Goal: Transaction & Acquisition: Purchase product/service

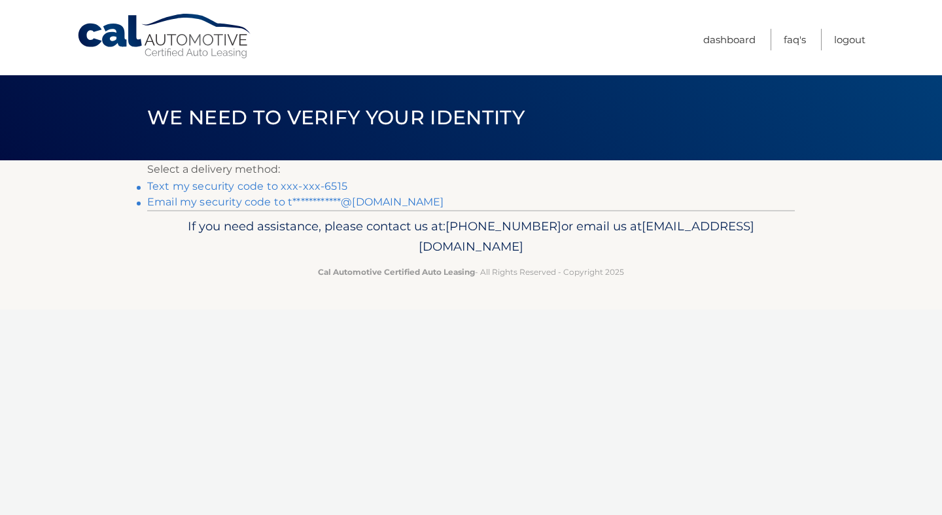
click at [343, 186] on li "Text my security code to xxx-xxx-6515" at bounding box center [470, 187] width 647 height 16
click at [334, 186] on link "Text my security code to xxx-xxx-6515" at bounding box center [247, 186] width 200 height 12
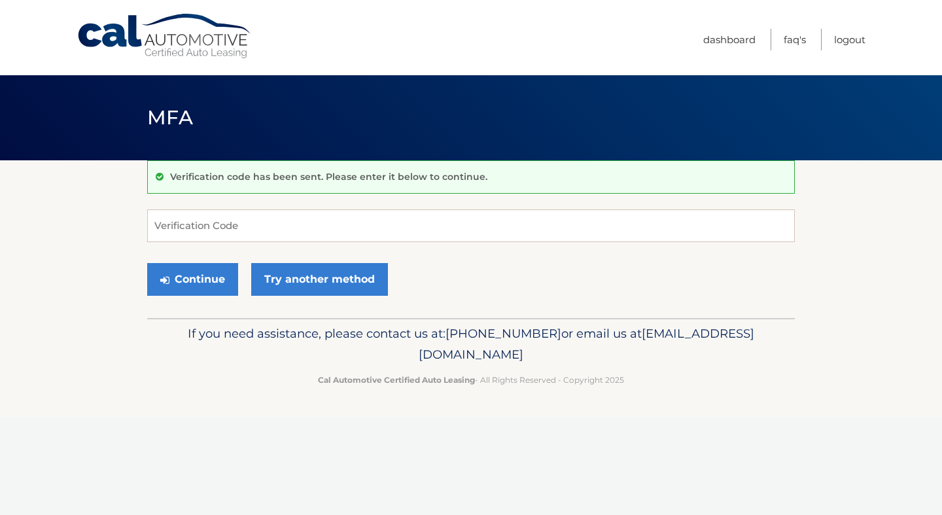
click at [288, 249] on form "Verification Code Continue Try another method" at bounding box center [470, 255] width 647 height 93
click at [286, 233] on input "Verification Code" at bounding box center [470, 225] width 647 height 33
type input "821910"
click at [192, 279] on button "Continue" at bounding box center [192, 279] width 91 height 33
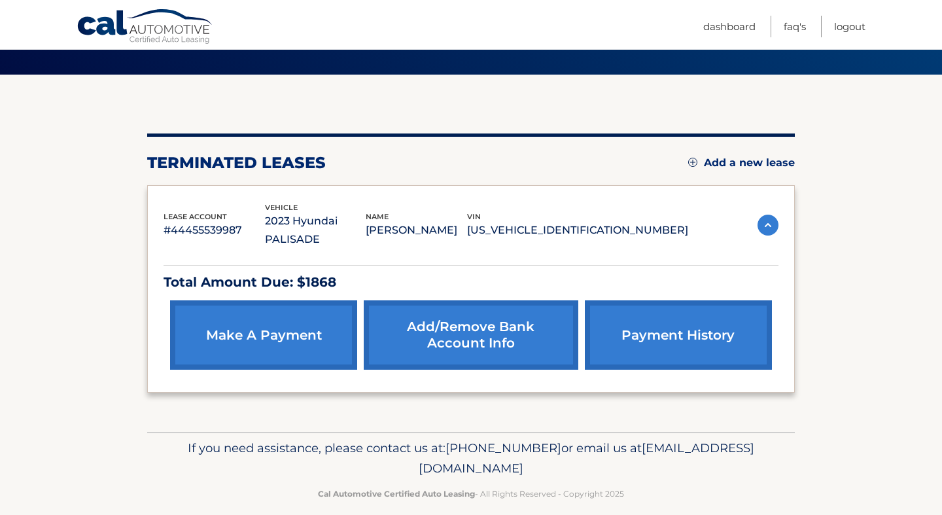
scroll to position [82, 0]
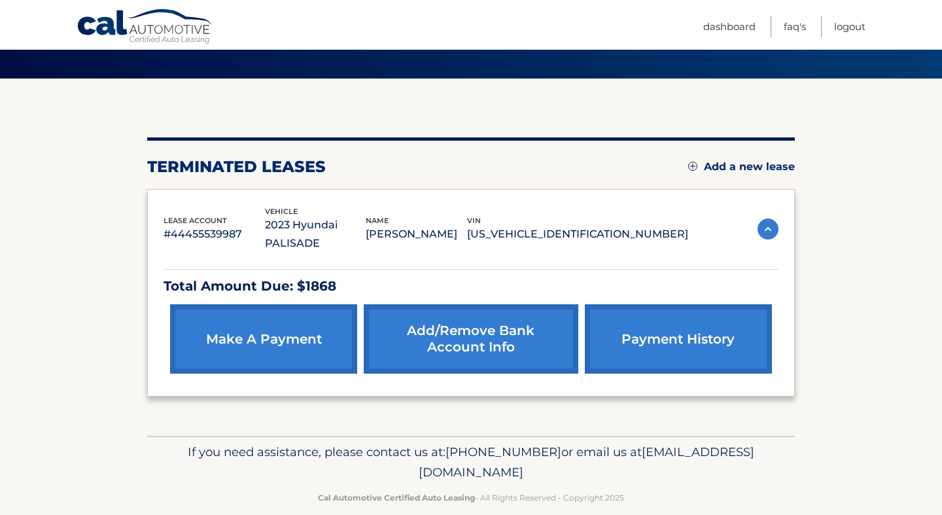
click at [769, 218] on img at bounding box center [767, 228] width 21 height 21
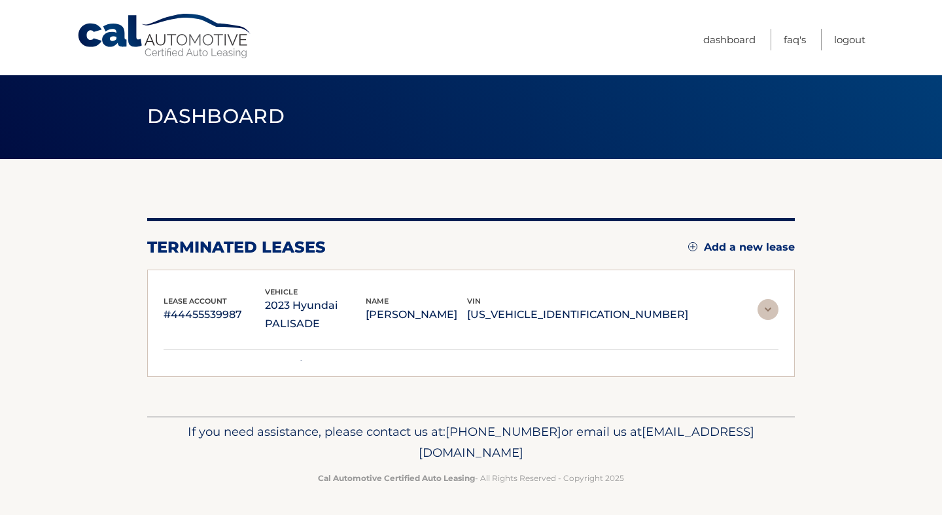
scroll to position [0, 0]
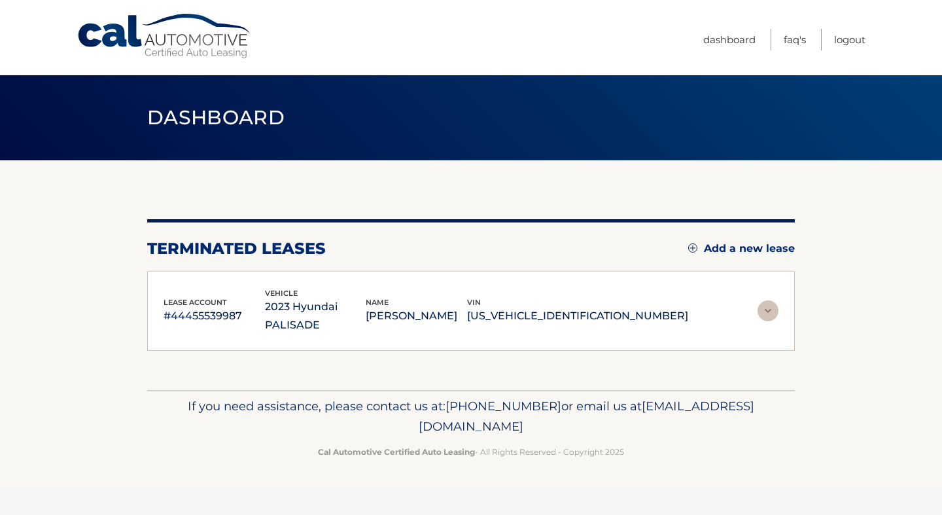
click at [763, 300] on img at bounding box center [767, 310] width 21 height 21
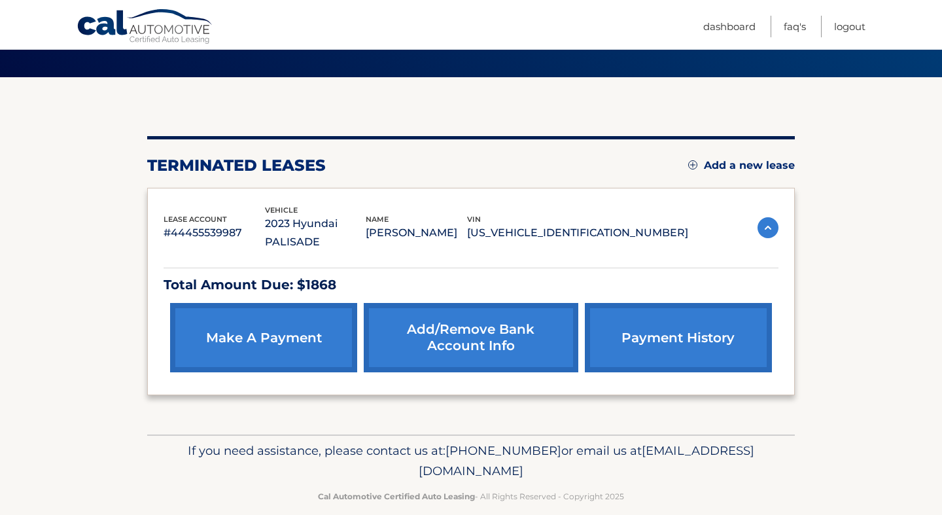
scroll to position [82, 0]
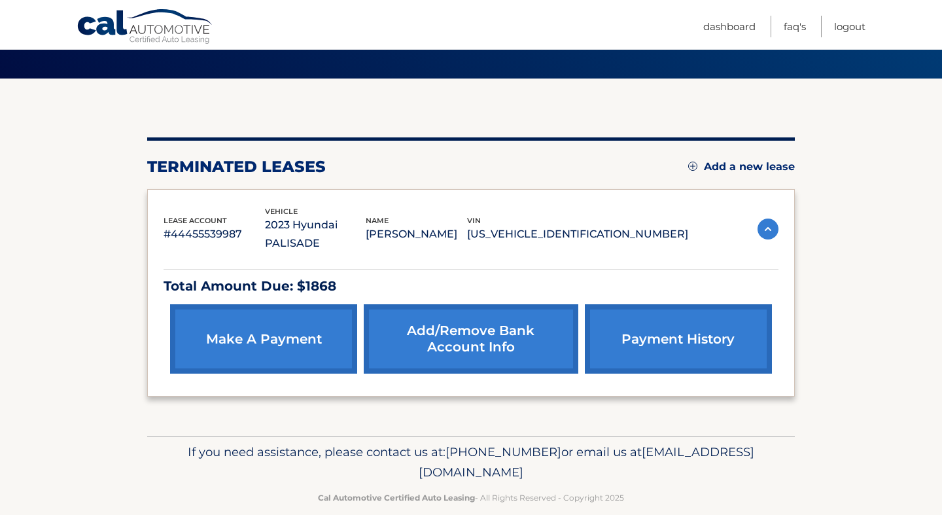
click at [786, 405] on div "You are registered for this site, but you haven't enrolled in online payments. …" at bounding box center [470, 256] width 647 height 357
click at [621, 226] on p "KM8R7DGE9PU556155" at bounding box center [577, 234] width 221 height 18
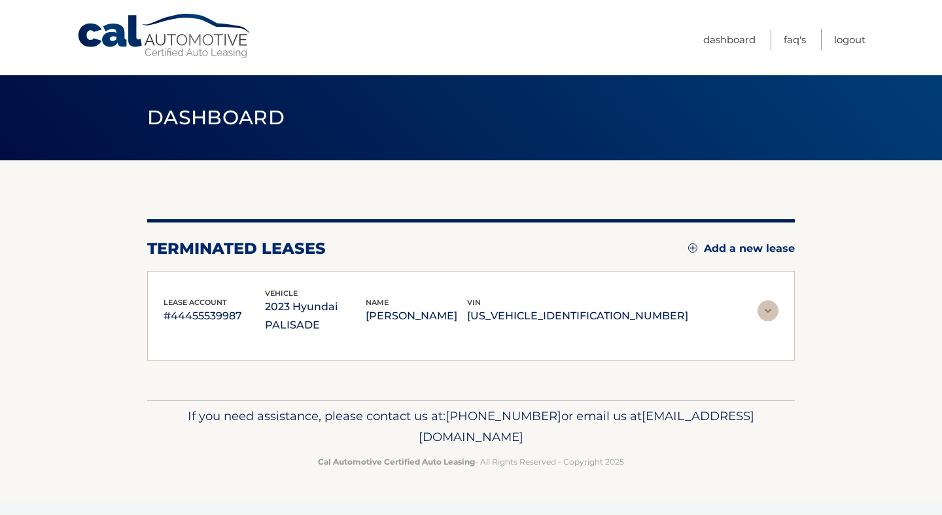
scroll to position [0, 0]
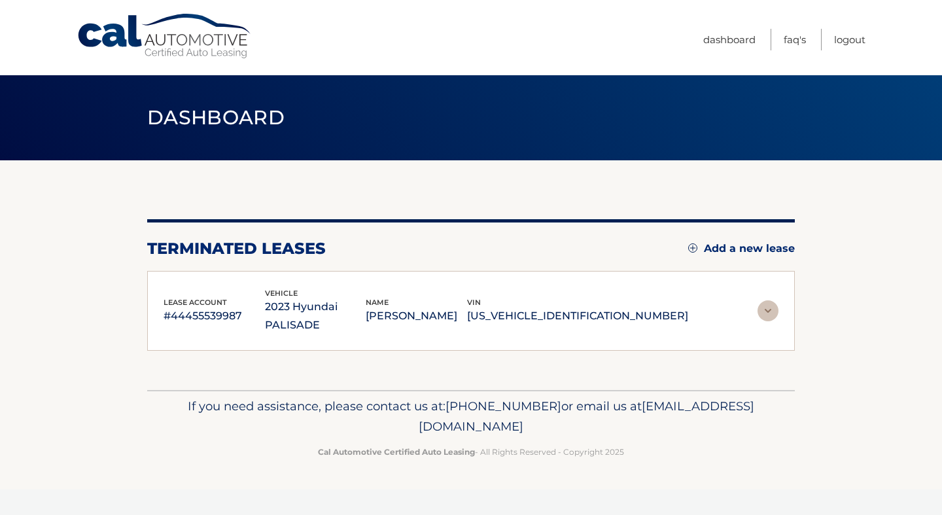
click at [599, 307] on p "KM8R7DGE9PU556155" at bounding box center [577, 316] width 221 height 18
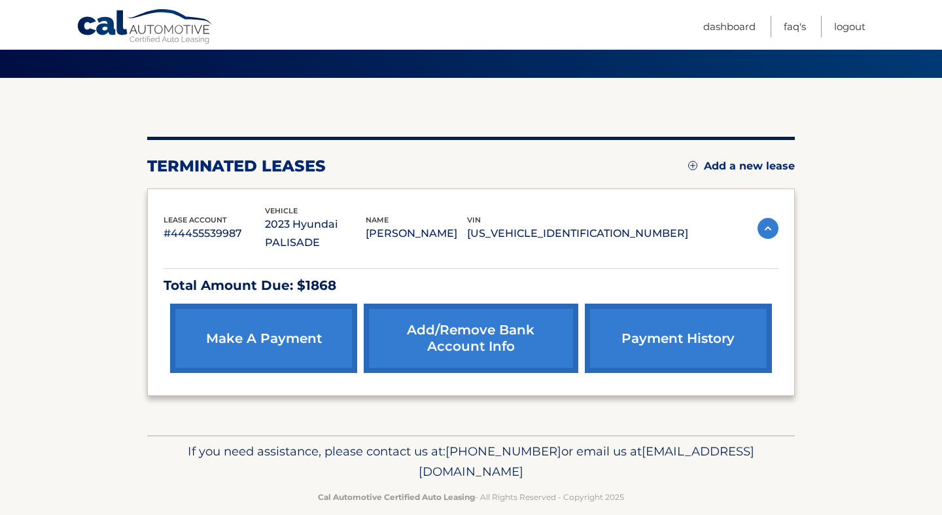
scroll to position [82, 0]
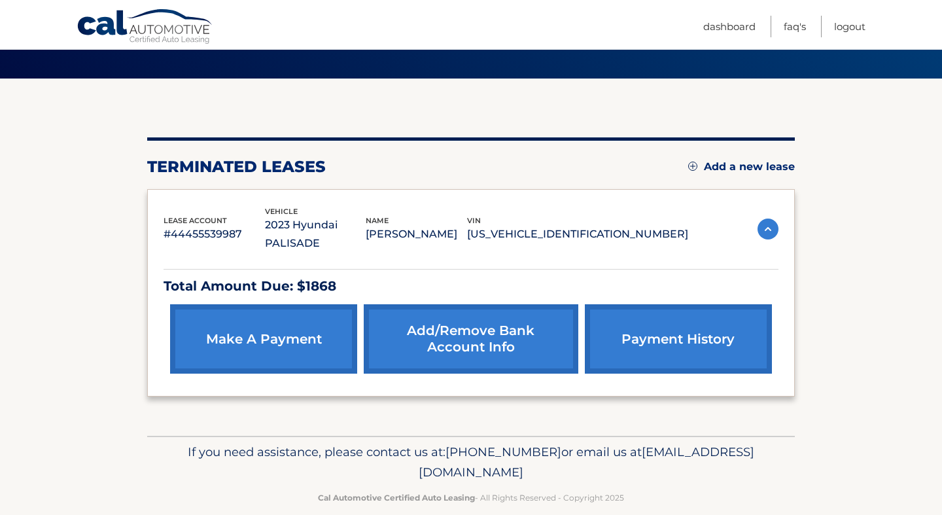
click at [902, 173] on section "You are registered for this site, but you haven't enrolled in online payments. …" at bounding box center [471, 256] width 942 height 357
click at [925, 231] on section "You are registered for this site, but you haven't enrolled in online payments. …" at bounding box center [471, 256] width 942 height 357
click at [803, 438] on footer "If you need assistance, please contact us at: 609-807-3200 or email us at Custo…" at bounding box center [471, 485] width 942 height 99
click at [870, 310] on section "You are registered for this site, but you haven't enrolled in online payments. …" at bounding box center [471, 256] width 942 height 357
click at [929, 293] on section "You are registered for this site, but you haven't enrolled in online payments. …" at bounding box center [471, 256] width 942 height 357
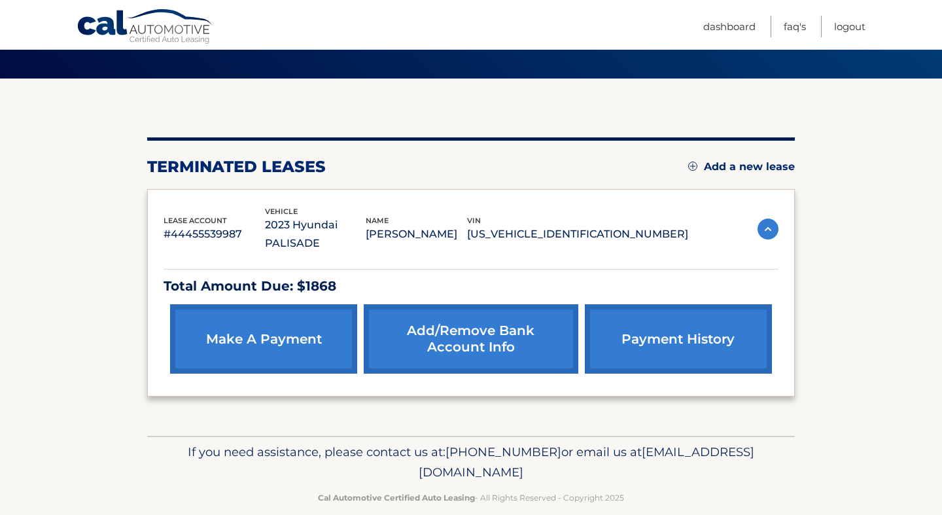
click at [895, 154] on section "You are registered for this site, but you haven't enrolled in online payments. …" at bounding box center [471, 256] width 942 height 357
click at [257, 328] on link "make a payment" at bounding box center [263, 338] width 187 height 69
click at [889, 355] on section "You are registered for this site, but you haven't enrolled in online payments. …" at bounding box center [471, 256] width 942 height 357
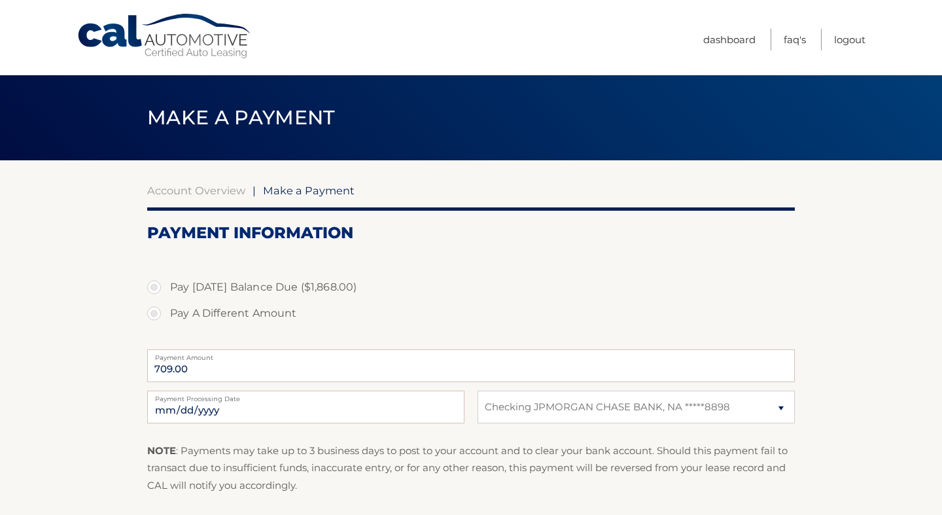
select select "MWQxOThjOTItZDUxZC00YWE0LTk5ZDYtYjk1NmFiZjU5NzEw"
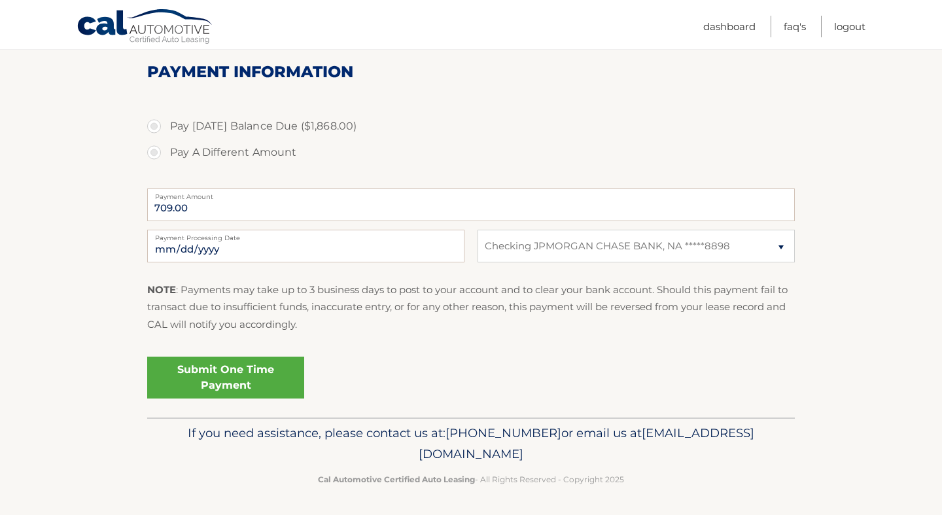
scroll to position [160, 0]
